Goal: Task Accomplishment & Management: Use online tool/utility

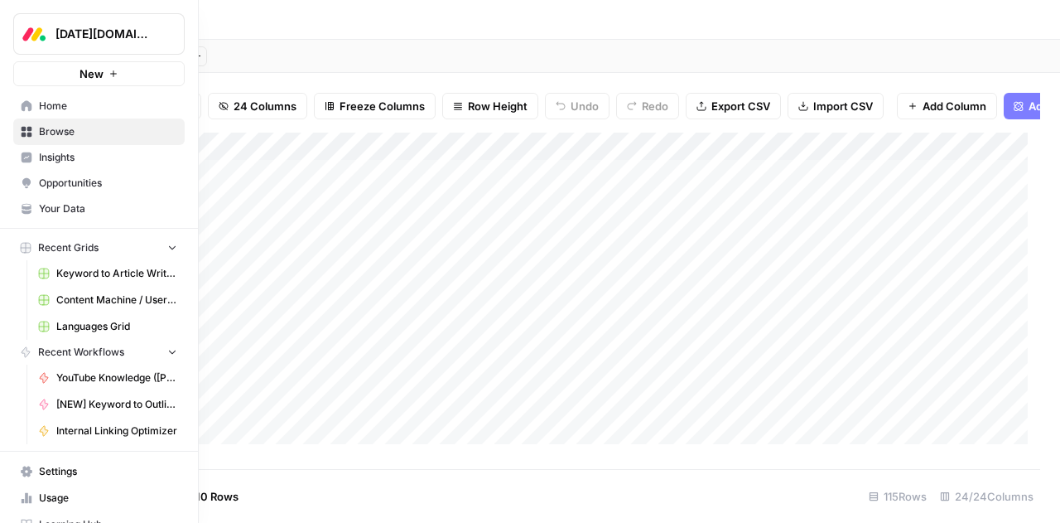
click at [80, 70] on span "New" at bounding box center [91, 73] width 24 height 17
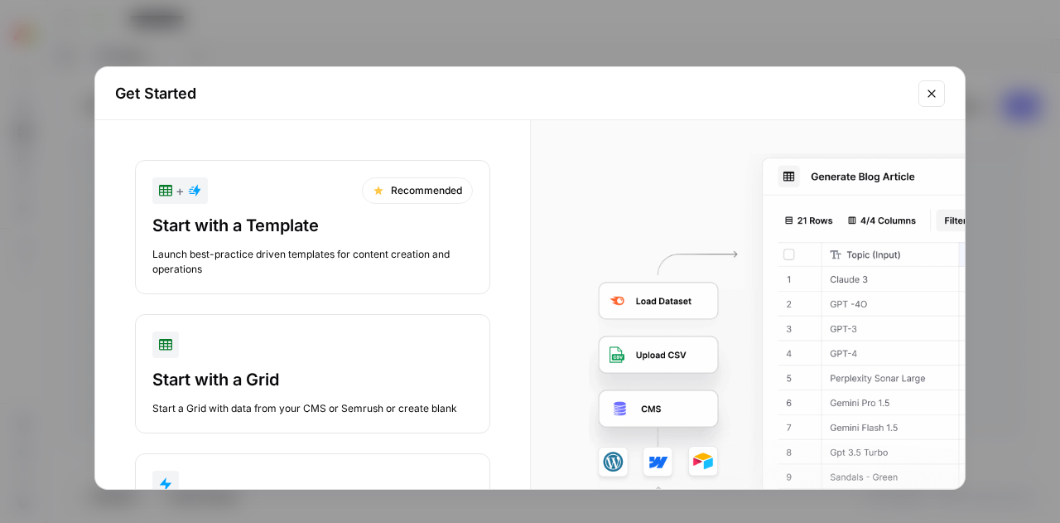
scroll to position [121, 0]
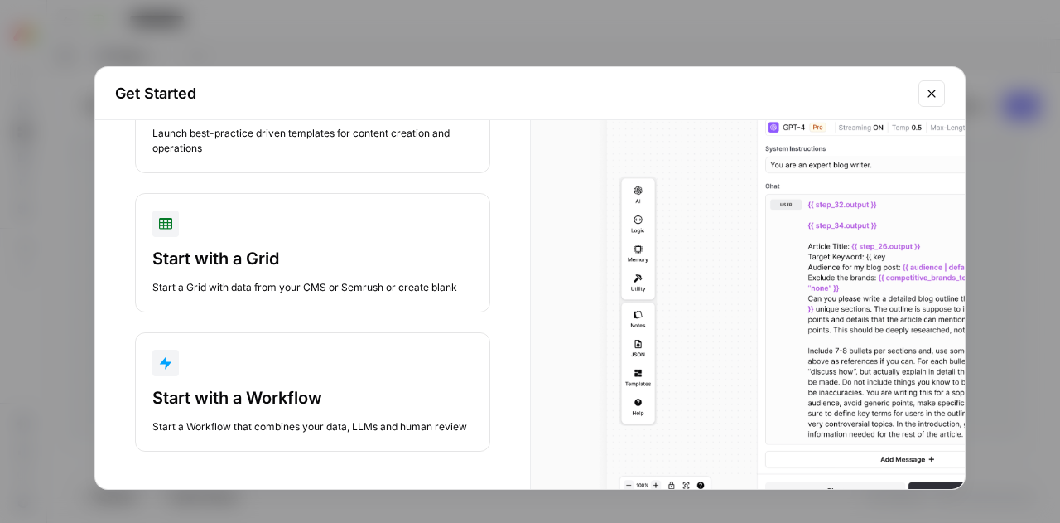
click at [332, 377] on button "Start with a Workflow Start a Workflow that combines your data, LLMs and human …" at bounding box center [312, 391] width 355 height 119
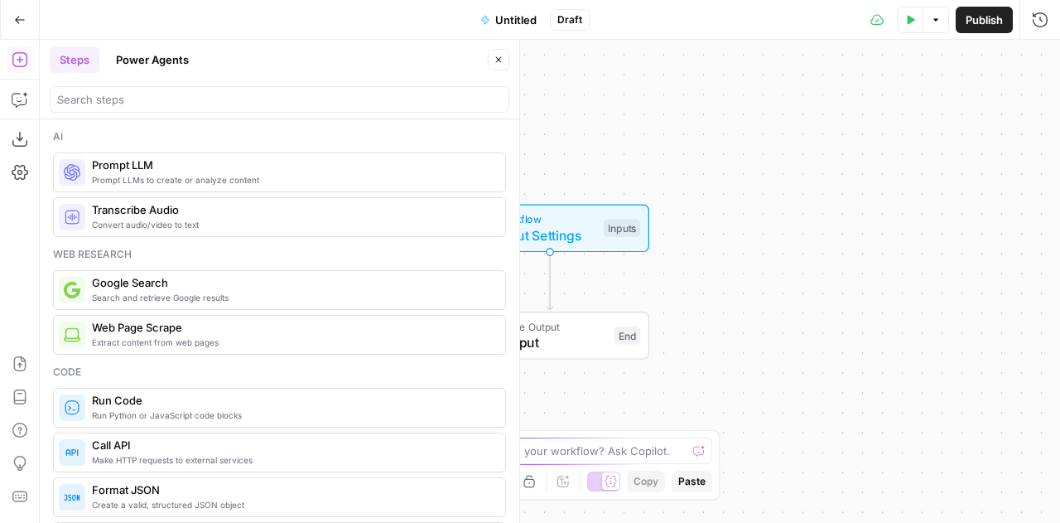
click at [701, 133] on div "Workflow Input Settings Inputs Single Output Output End" at bounding box center [550, 281] width 1020 height 483
click at [20, 360] on icon "button" at bounding box center [20, 363] width 17 height 17
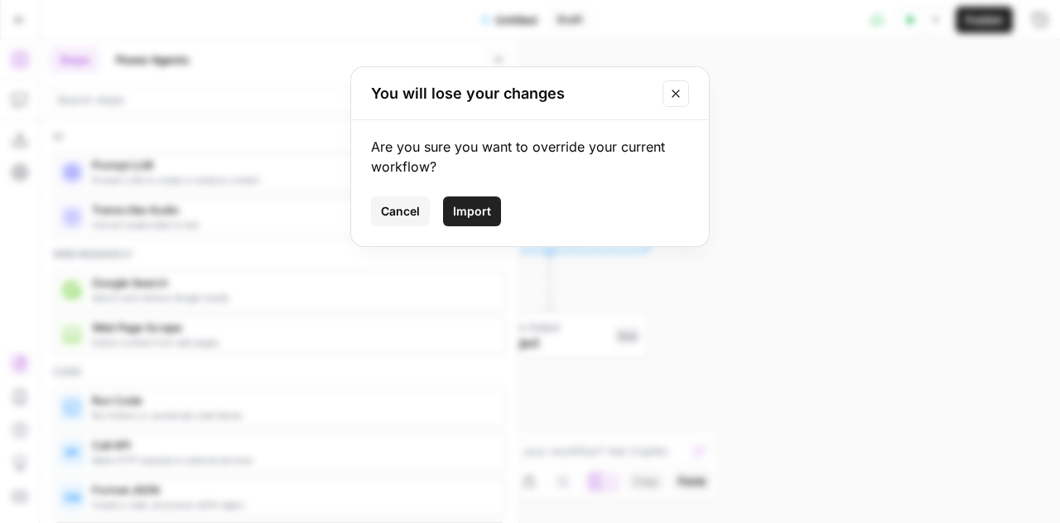
click at [477, 214] on span "Import" at bounding box center [472, 211] width 38 height 17
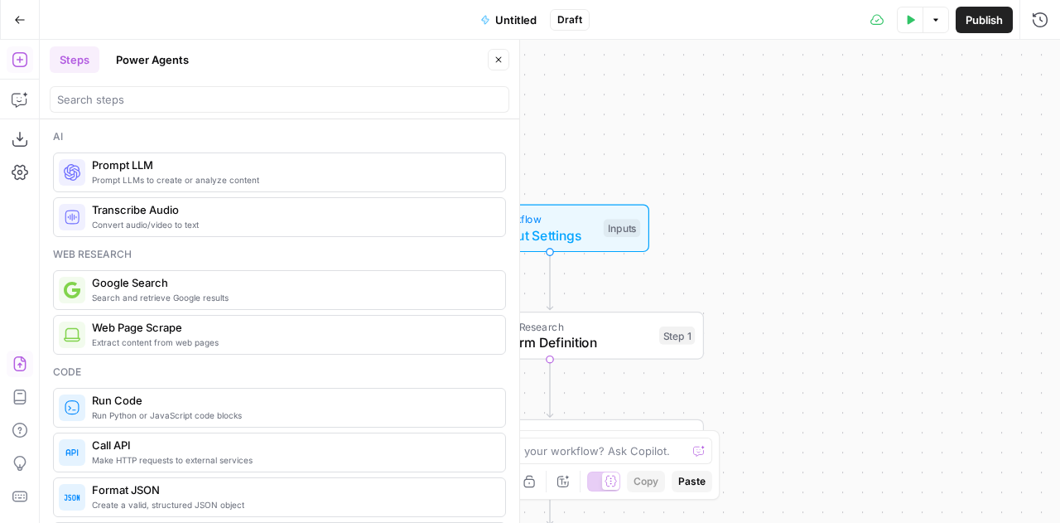
click at [494, 57] on icon "button" at bounding box center [499, 60] width 10 height 10
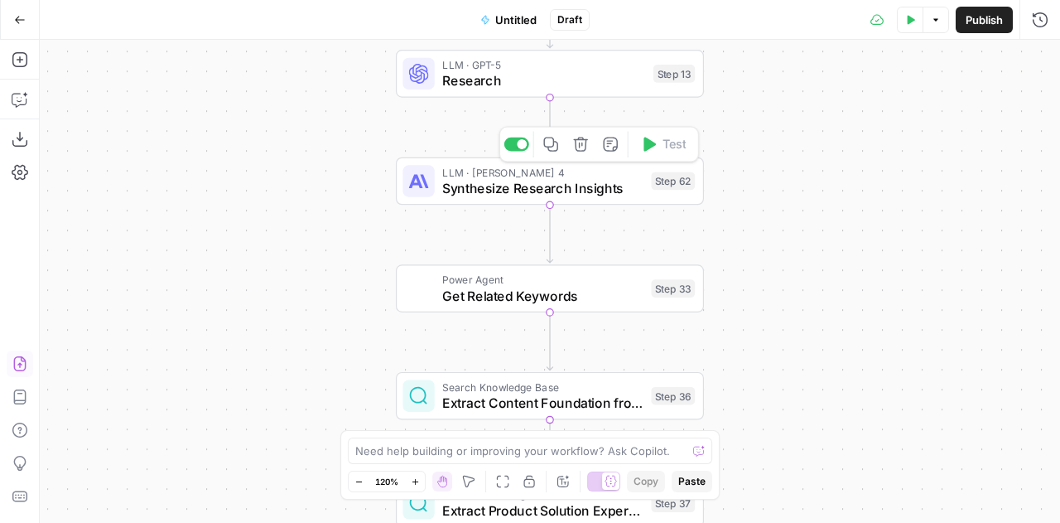
click at [586, 186] on span "Synthesize Research Insights" at bounding box center [542, 188] width 200 height 20
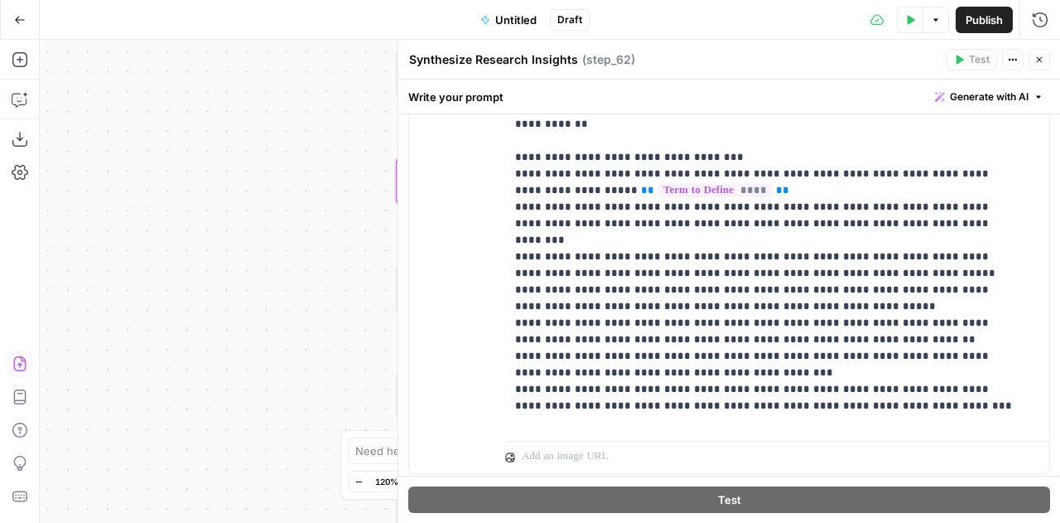
scroll to position [592, 0]
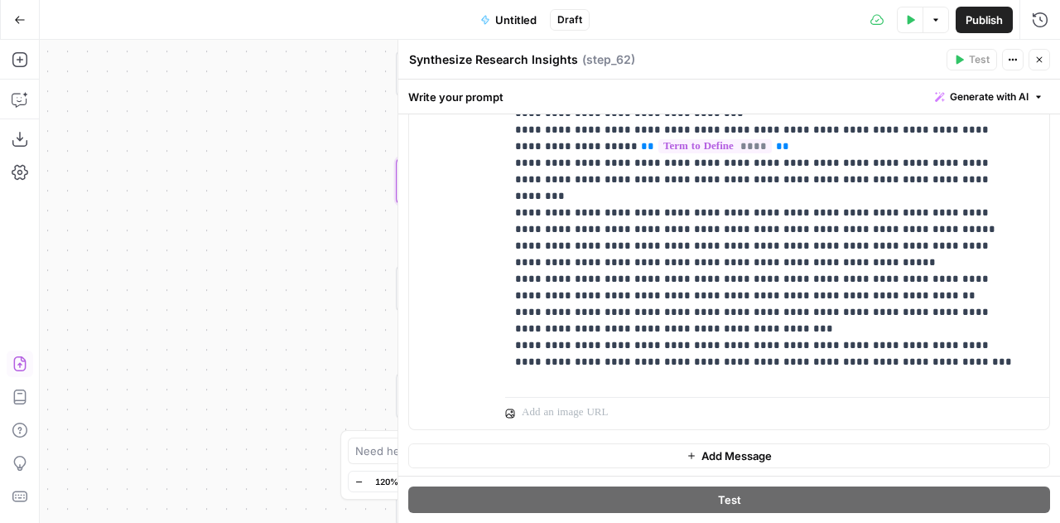
click at [314, 224] on div "Workflow Input Settings Inputs Perplexity Deep Research Research Term Definitio…" at bounding box center [550, 281] width 1020 height 483
click at [1047, 60] on button "Close" at bounding box center [1039, 60] width 22 height 22
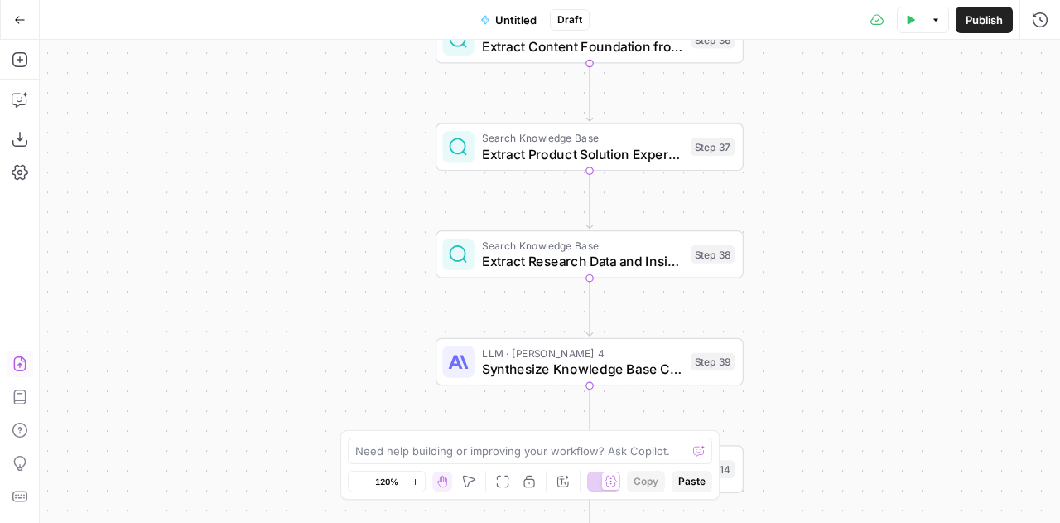
drag, startPoint x: 348, startPoint y: 67, endPoint x: 387, endPoint y: 84, distance: 42.6
click at [387, 84] on div "Workflow Input Settings Inputs Perplexity Deep Research Research Term Definitio…" at bounding box center [550, 281] width 1020 height 483
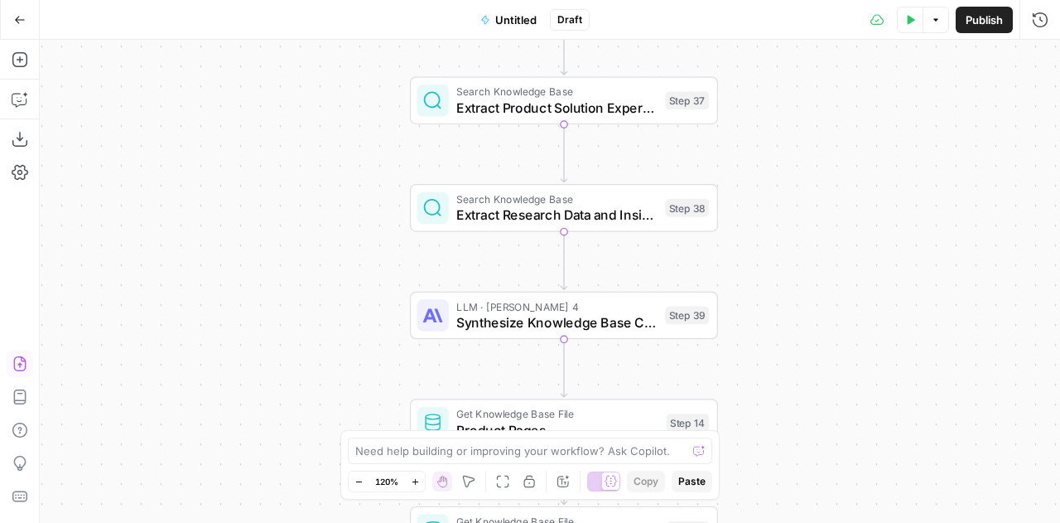
drag, startPoint x: 368, startPoint y: 167, endPoint x: 344, endPoint y: 124, distance: 49.3
click at [344, 124] on div "Workflow Input Settings Inputs Perplexity Deep Research Research Term Definitio…" at bounding box center [550, 281] width 1020 height 483
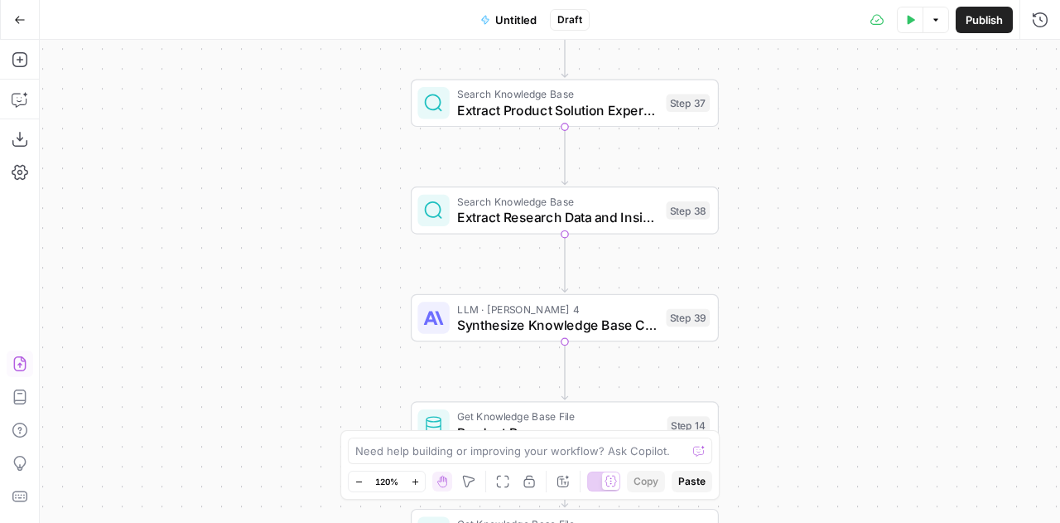
click at [1028, 243] on div "Workflow Input Settings Inputs Perplexity Deep Research Research Term Definitio…" at bounding box center [550, 281] width 1020 height 483
